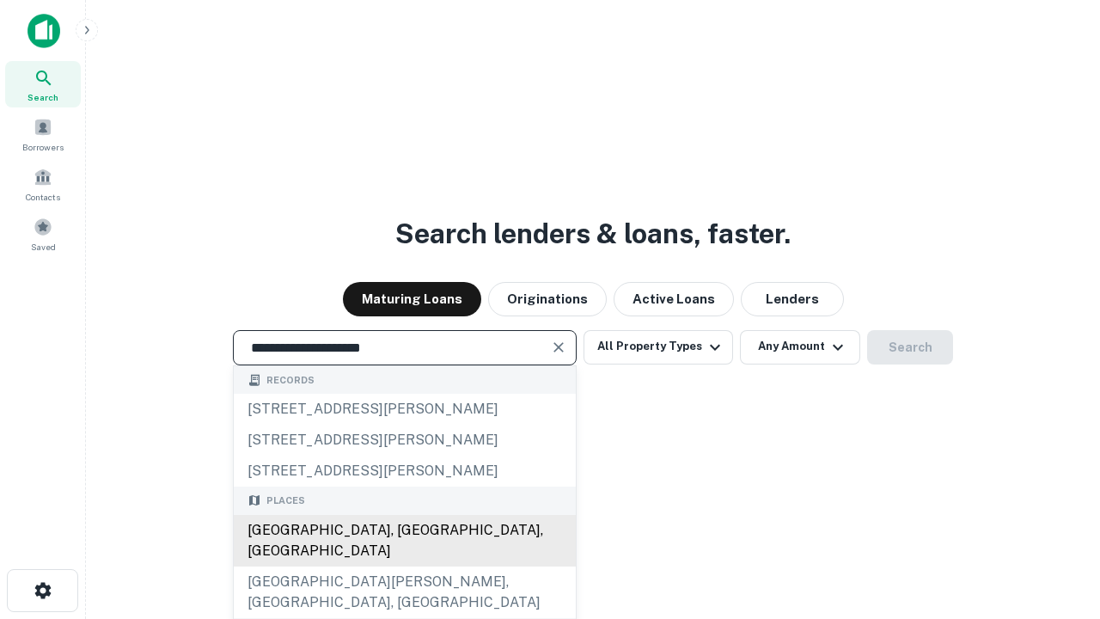
click at [404, 566] on div "[GEOGRAPHIC_DATA], [GEOGRAPHIC_DATA], [GEOGRAPHIC_DATA]" at bounding box center [405, 541] width 342 height 52
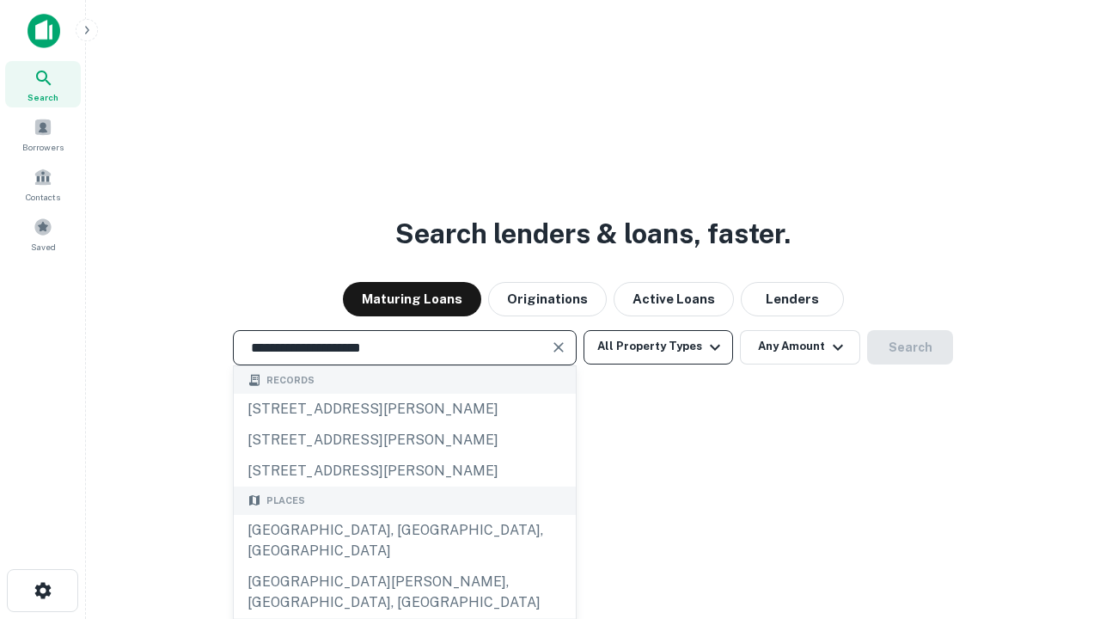
click at [658, 346] on button "All Property Types" at bounding box center [659, 347] width 150 height 34
type input "**********"
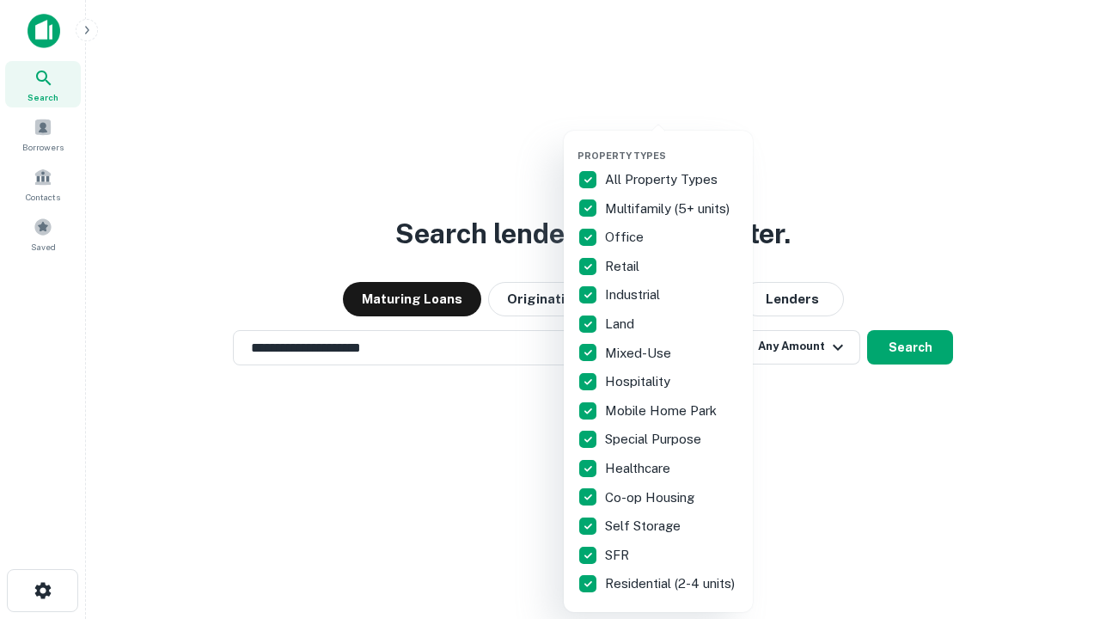
click at [672, 144] on button "button" at bounding box center [672, 144] width 189 height 1
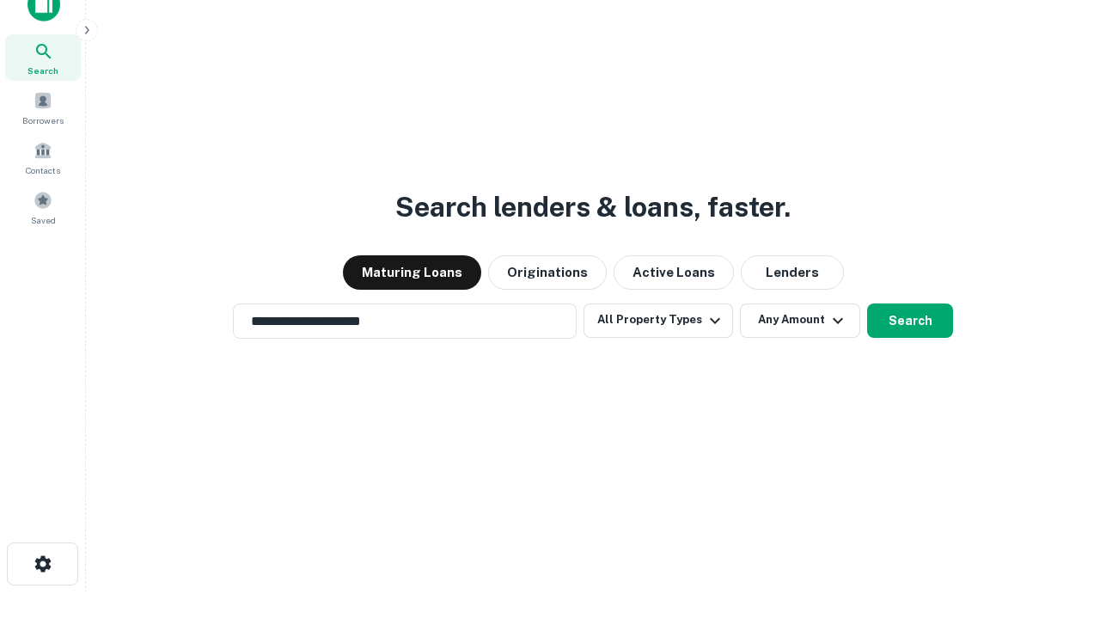
scroll to position [10, 207]
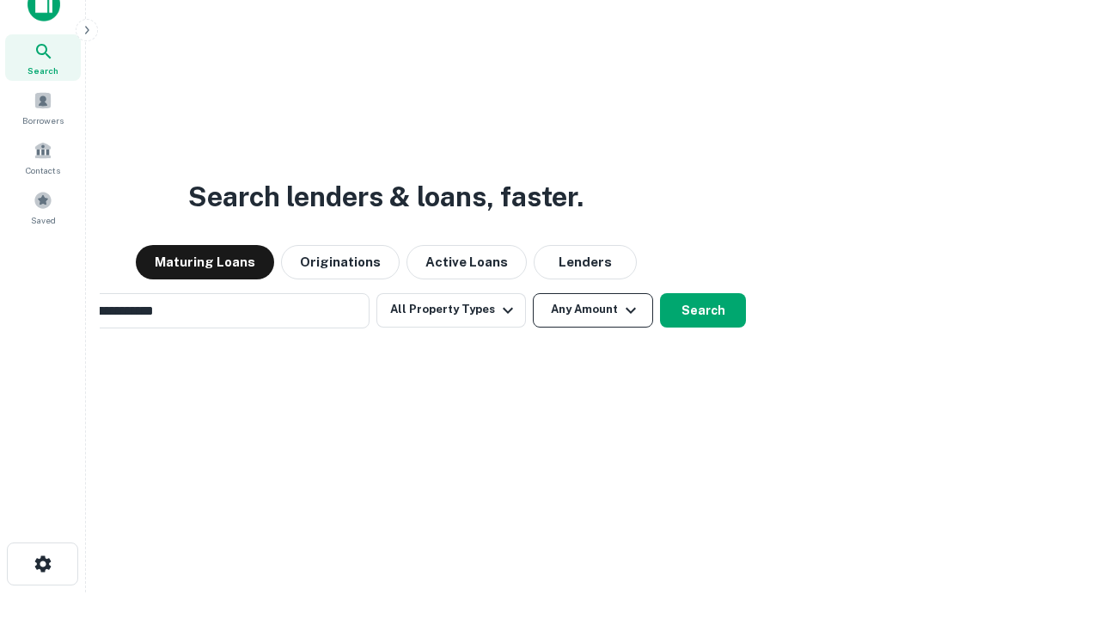
click at [533, 293] on button "Any Amount" at bounding box center [593, 310] width 120 height 34
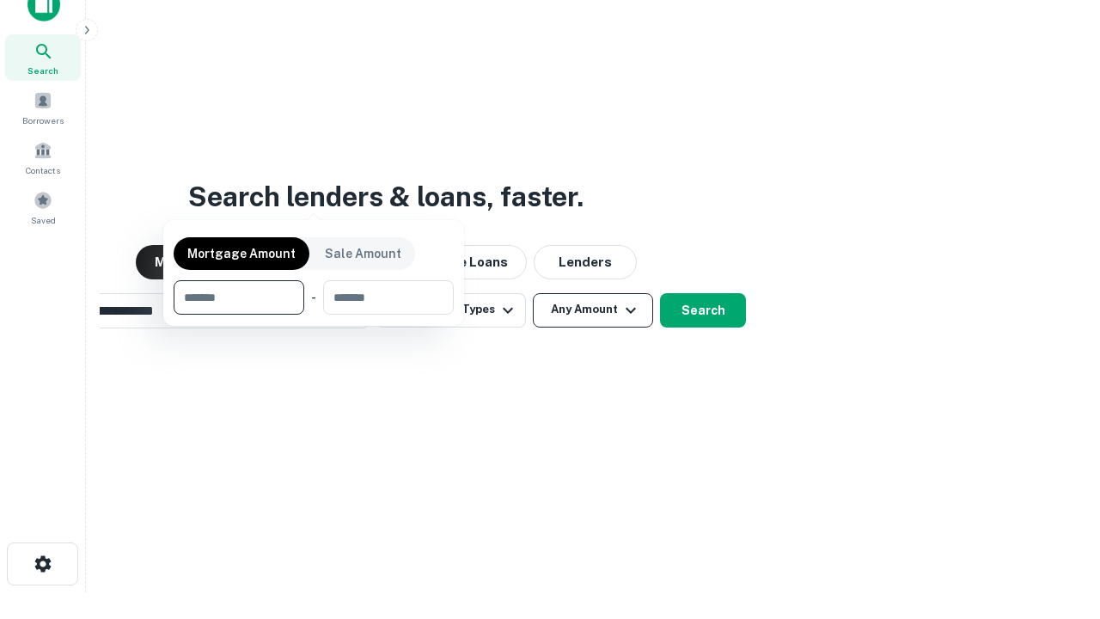
scroll to position [28, 0]
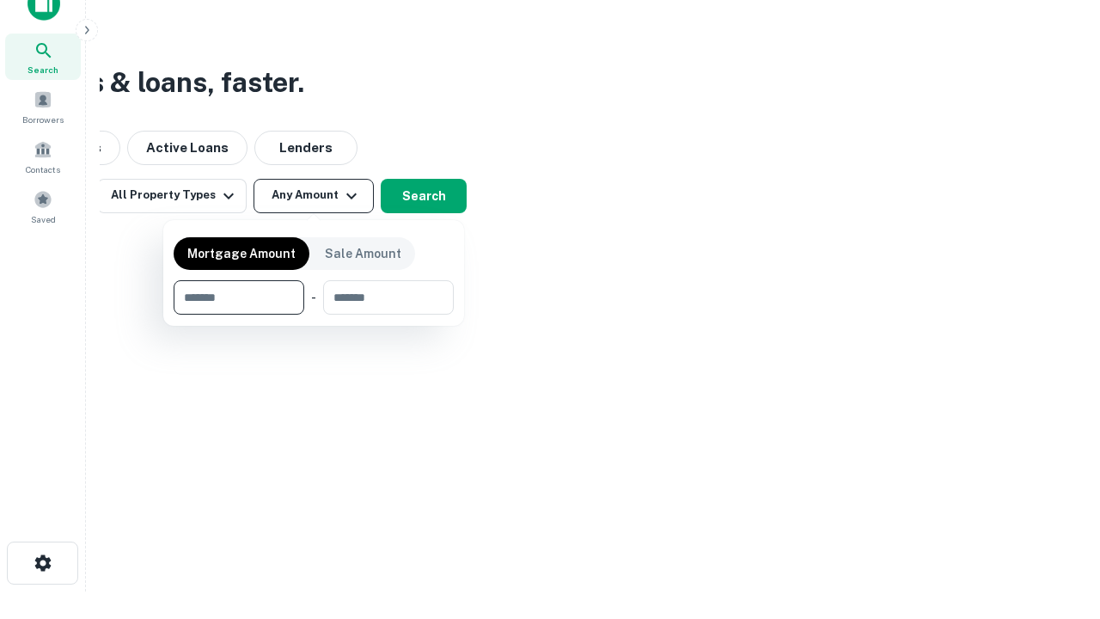
type input "*******"
click at [314, 315] on button "button" at bounding box center [314, 315] width 280 height 1
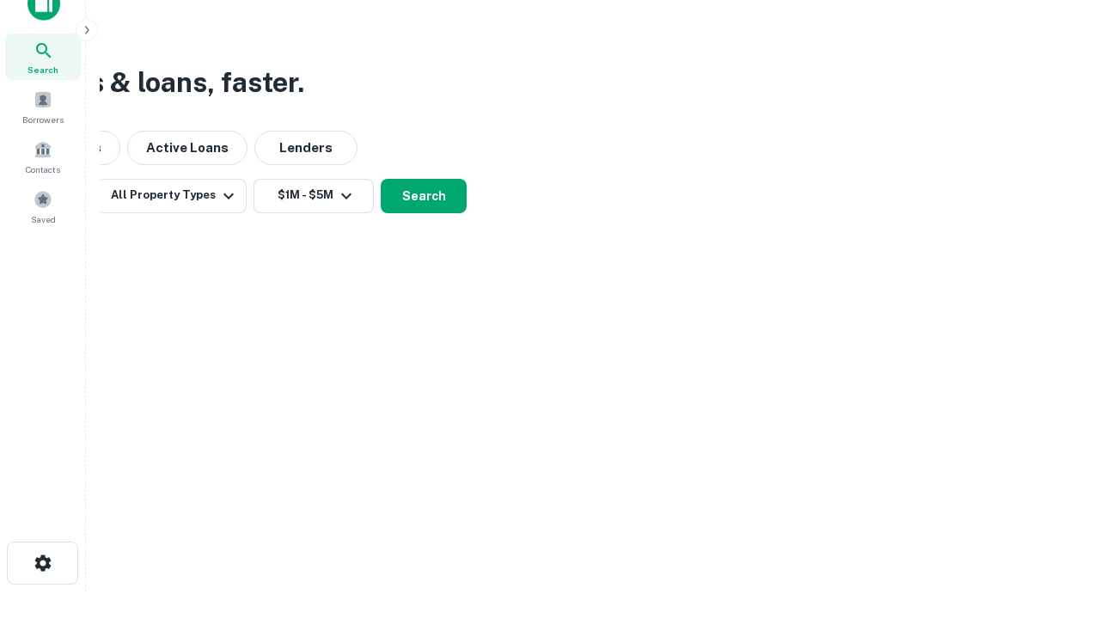
scroll to position [27, 0]
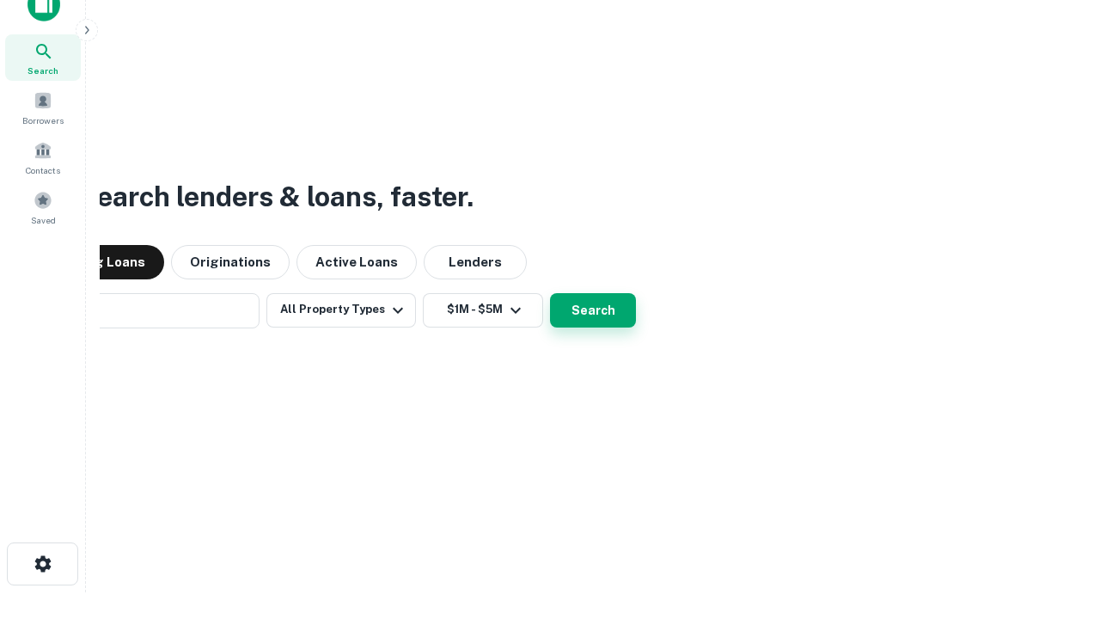
click at [550, 293] on button "Search" at bounding box center [593, 310] width 86 height 34
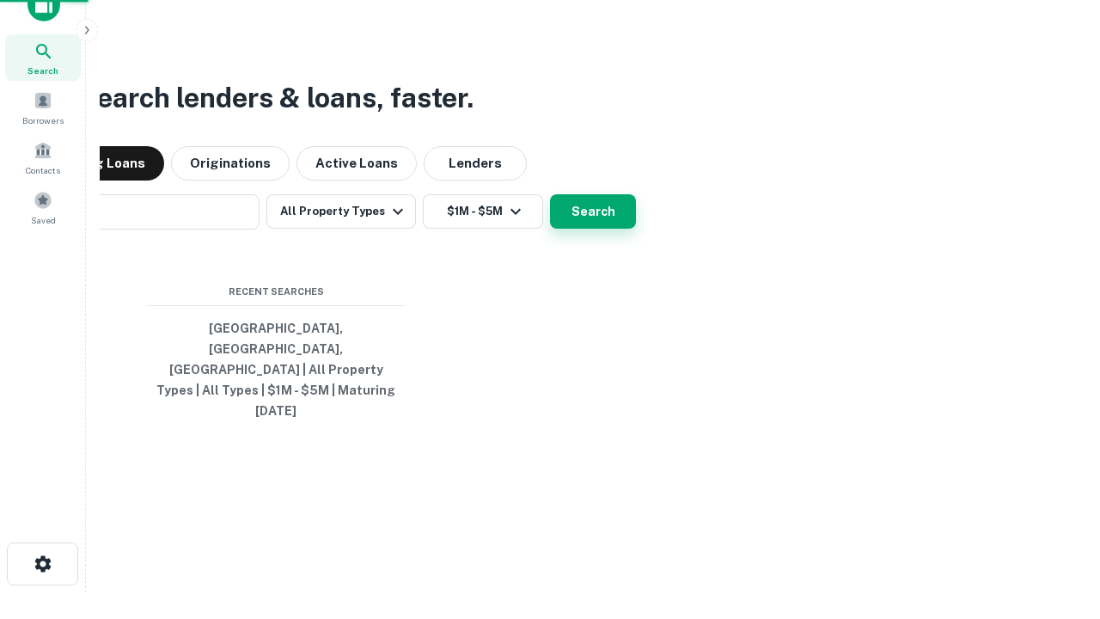
scroll to position [28, 0]
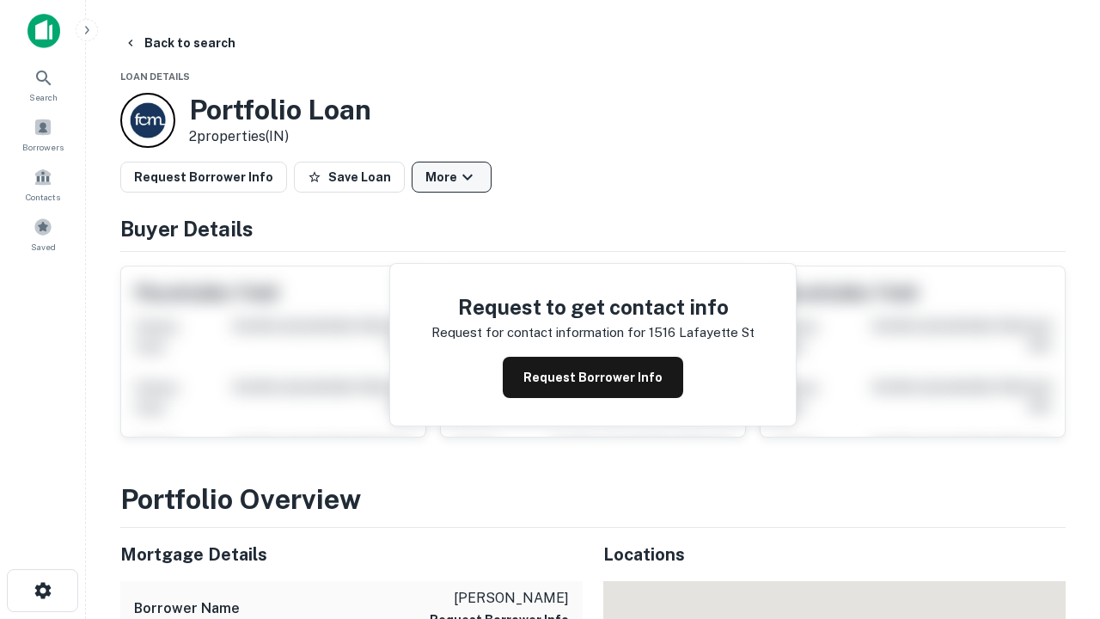
click at [451, 177] on button "More" at bounding box center [452, 177] width 80 height 31
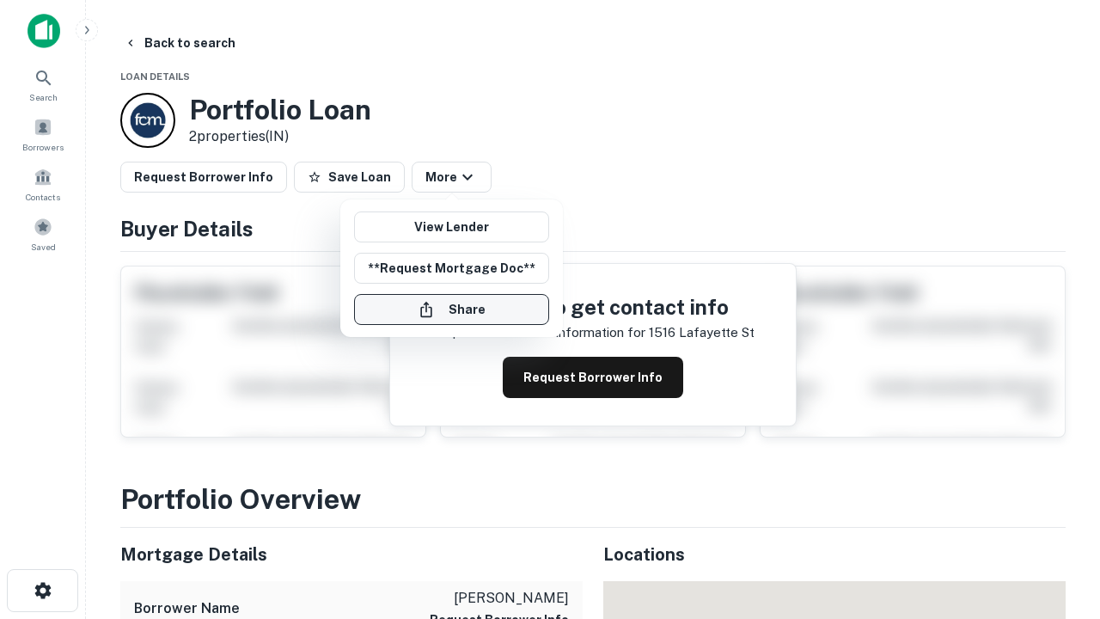
click at [451, 309] on button "Share" at bounding box center [451, 309] width 195 height 31
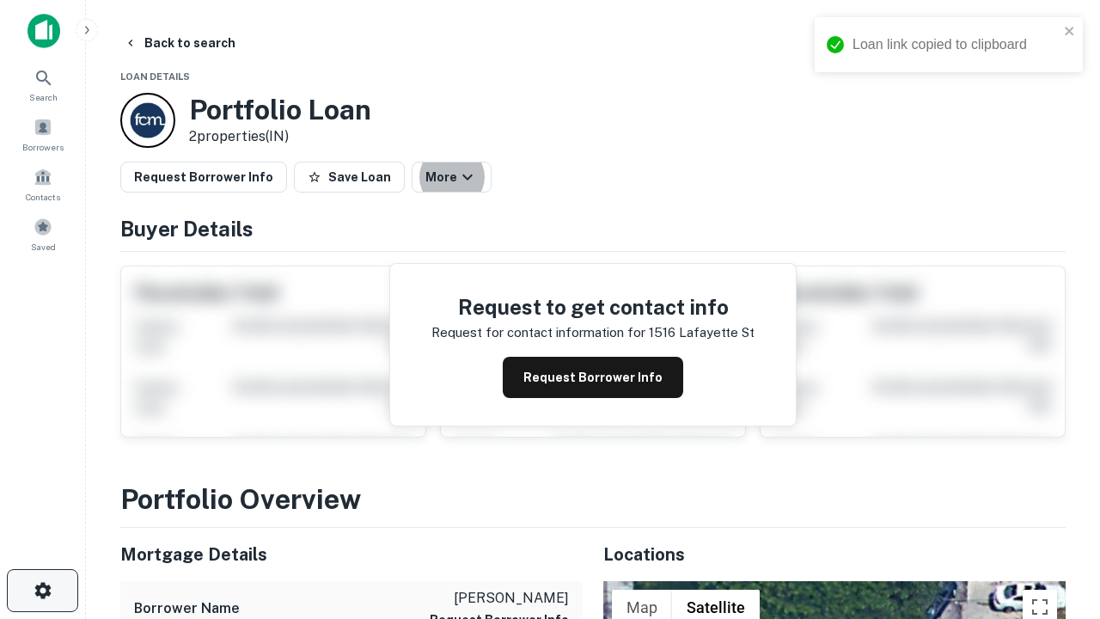
click at [42, 591] on icon "button" at bounding box center [43, 590] width 21 height 21
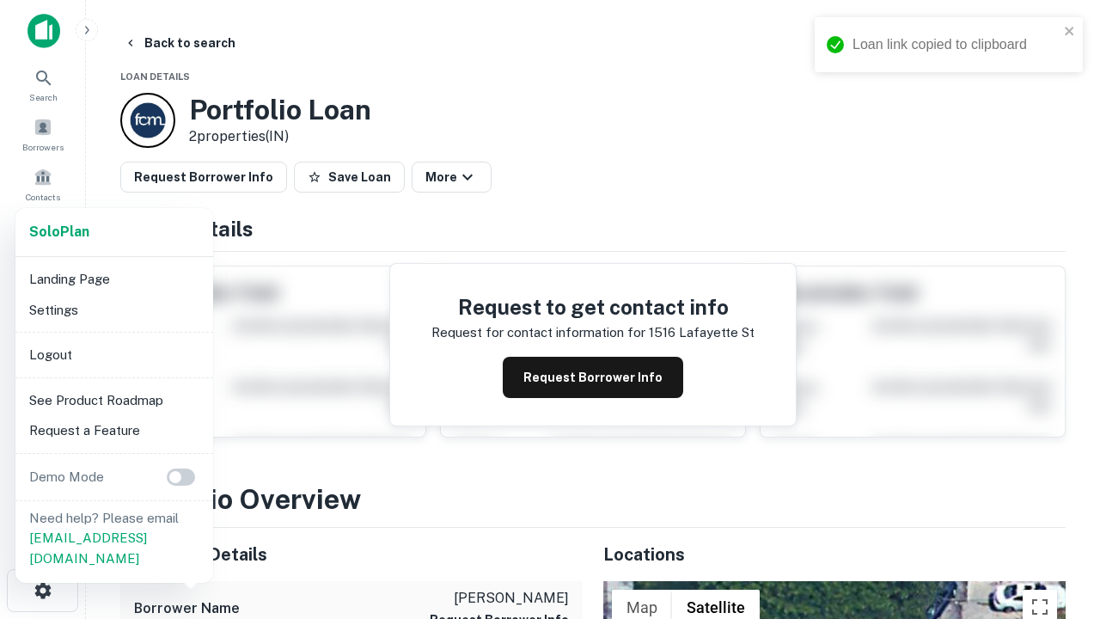
click at [113, 354] on li "Logout" at bounding box center [114, 355] width 184 height 31
